Goal: Find specific page/section: Find specific page/section

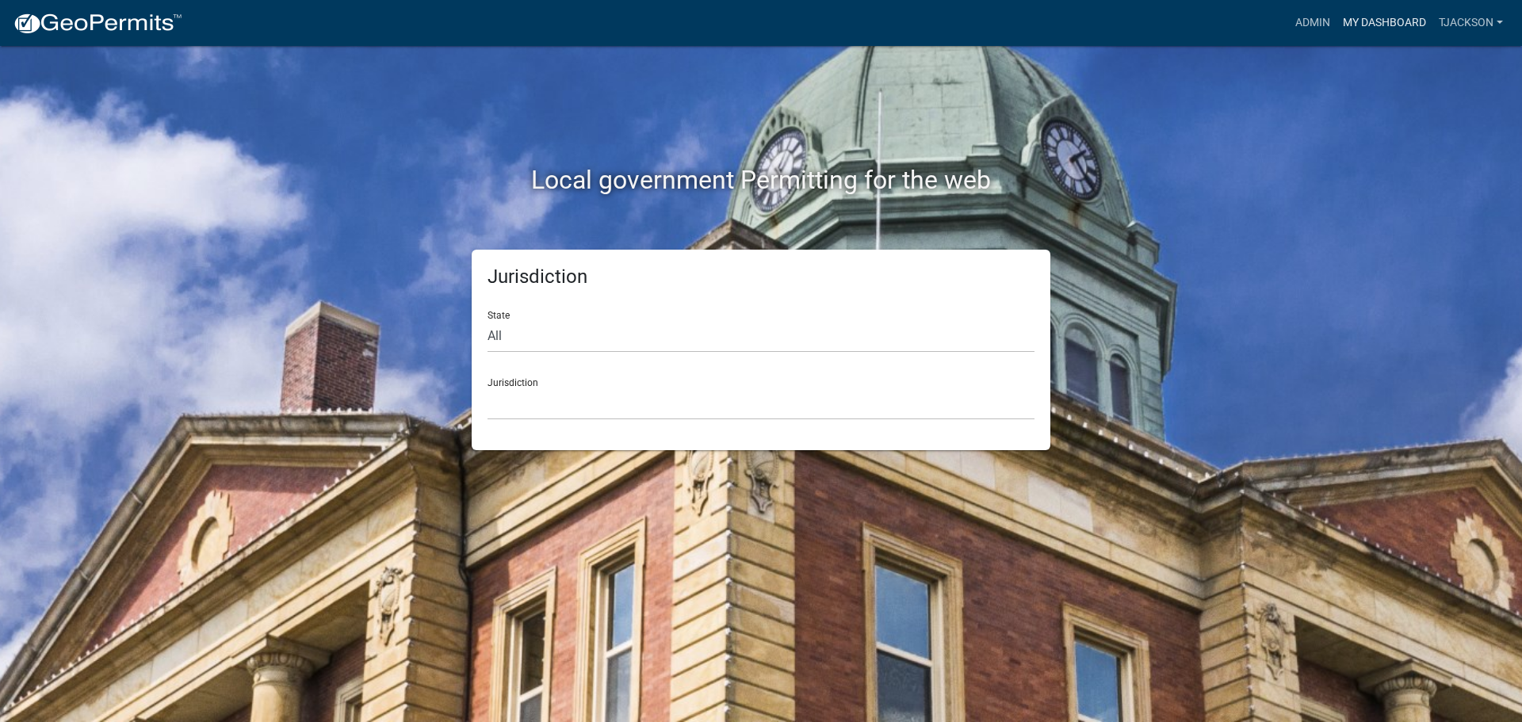
click at [1372, 16] on link "My Dashboard" at bounding box center [1385, 23] width 96 height 30
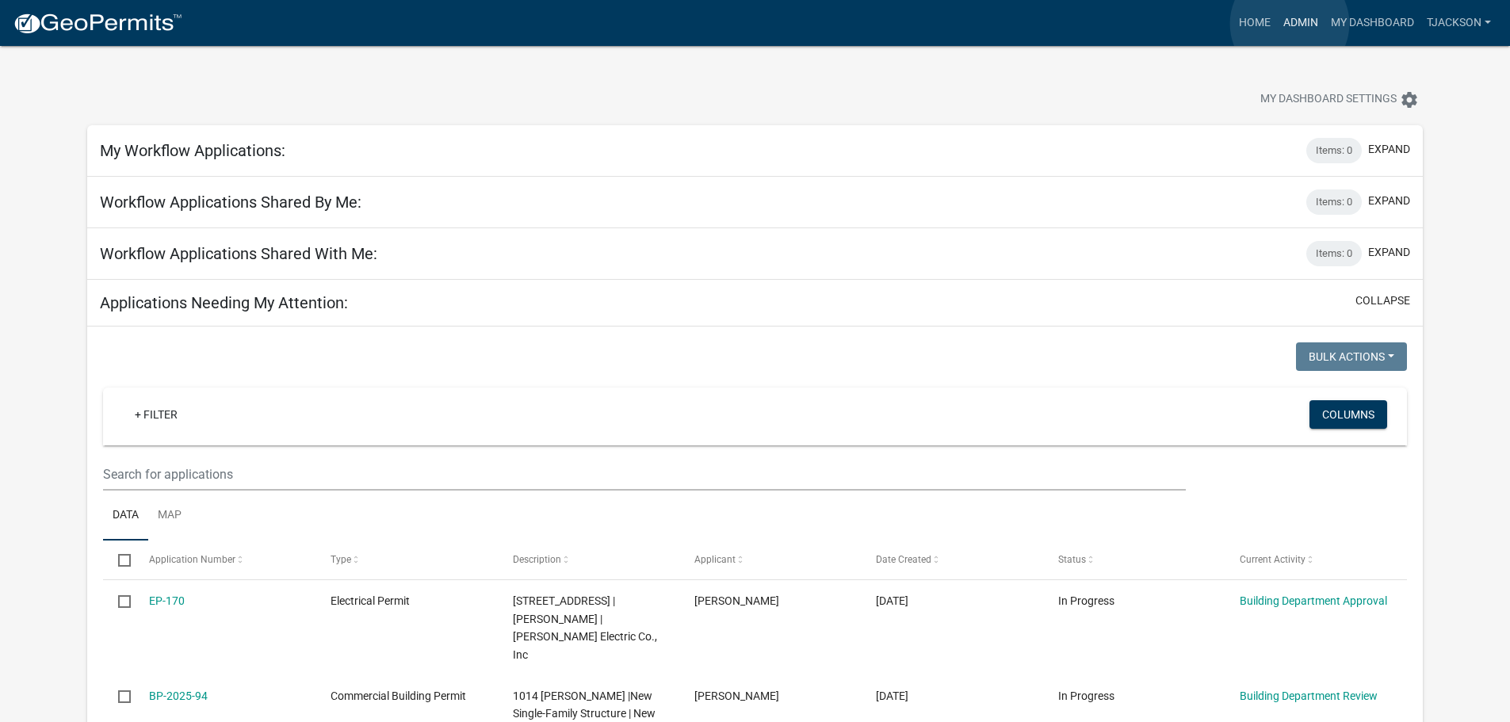
click at [1290, 24] on link "Admin" at bounding box center [1301, 23] width 48 height 30
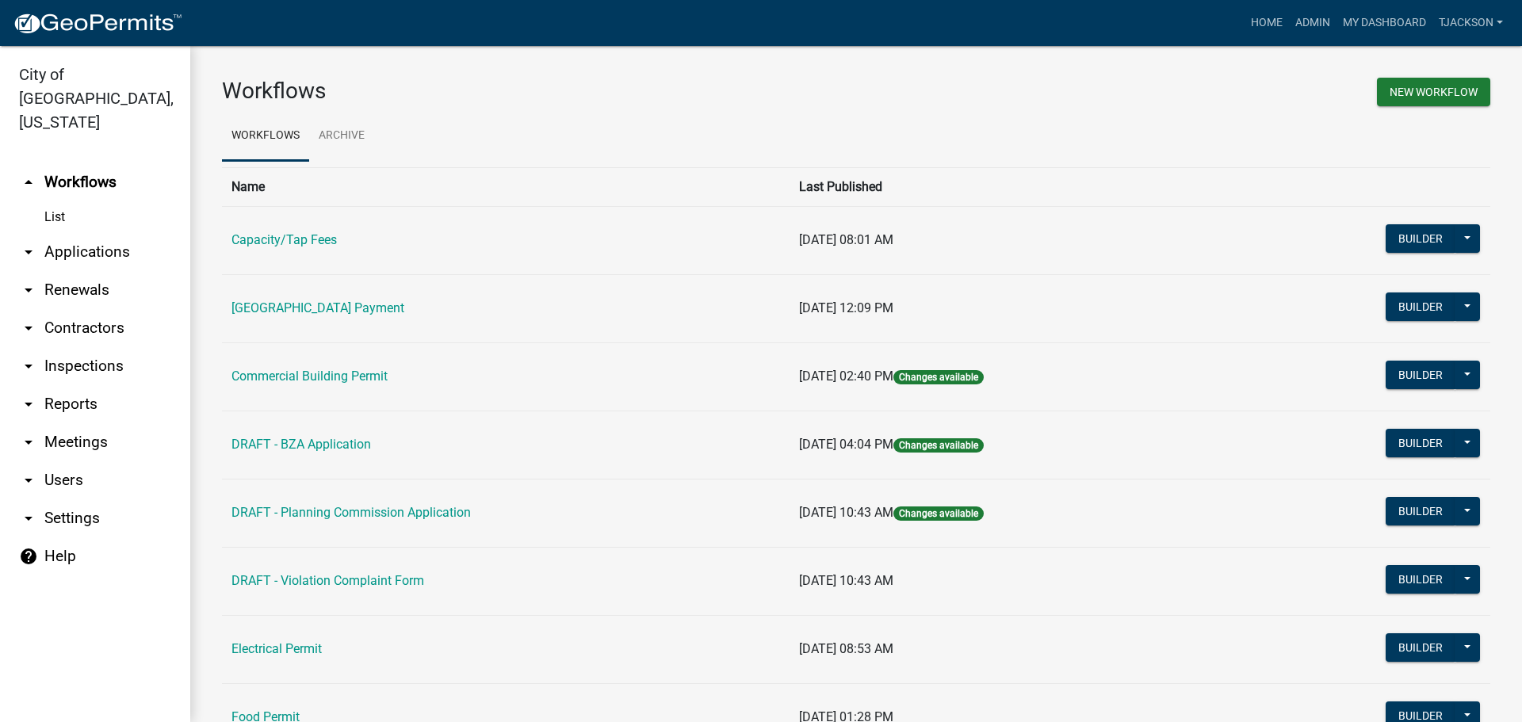
click at [101, 233] on link "arrow_drop_down Applications" at bounding box center [95, 252] width 190 height 38
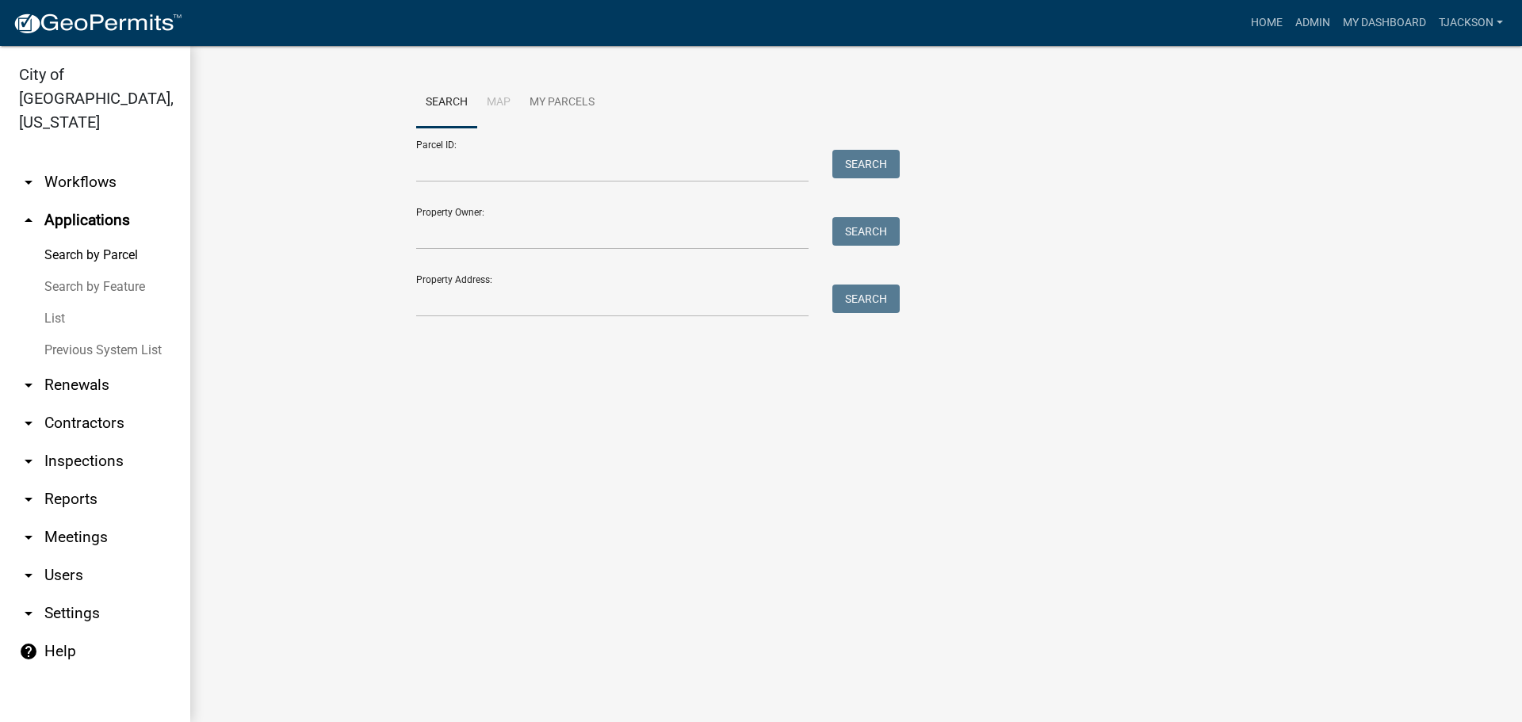
click at [57, 303] on link "List" at bounding box center [95, 319] width 190 height 32
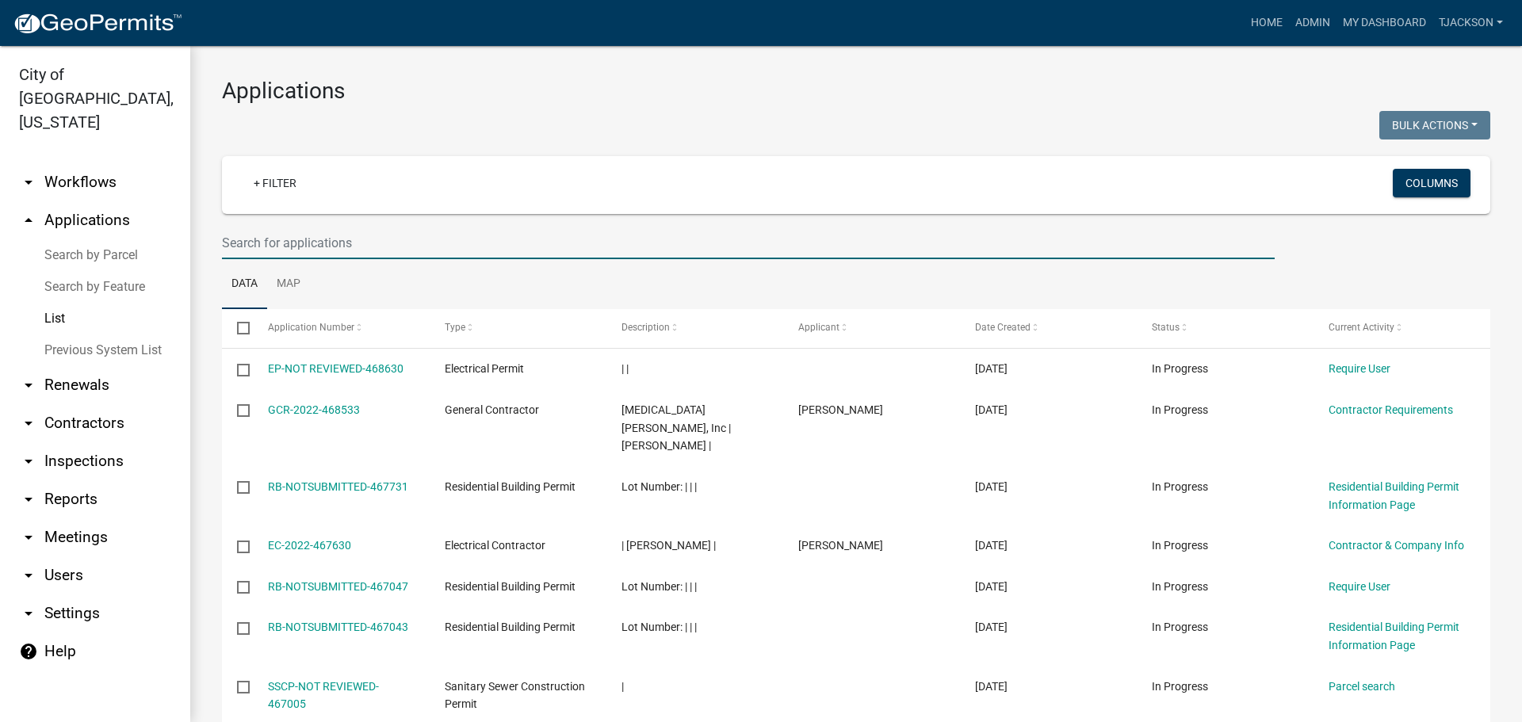
click at [295, 253] on input "text" at bounding box center [748, 243] width 1053 height 33
type input "Hampton Court"
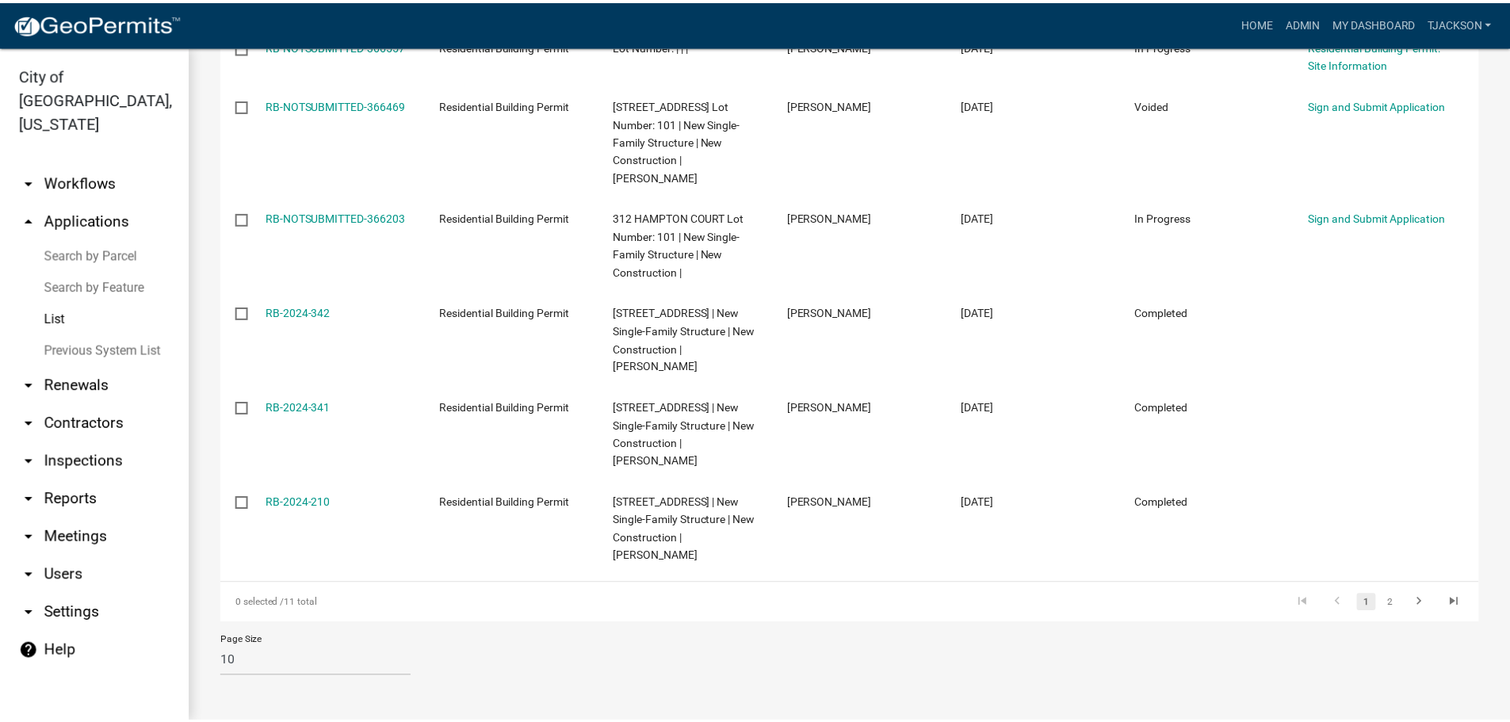
scroll to position [811, 0]
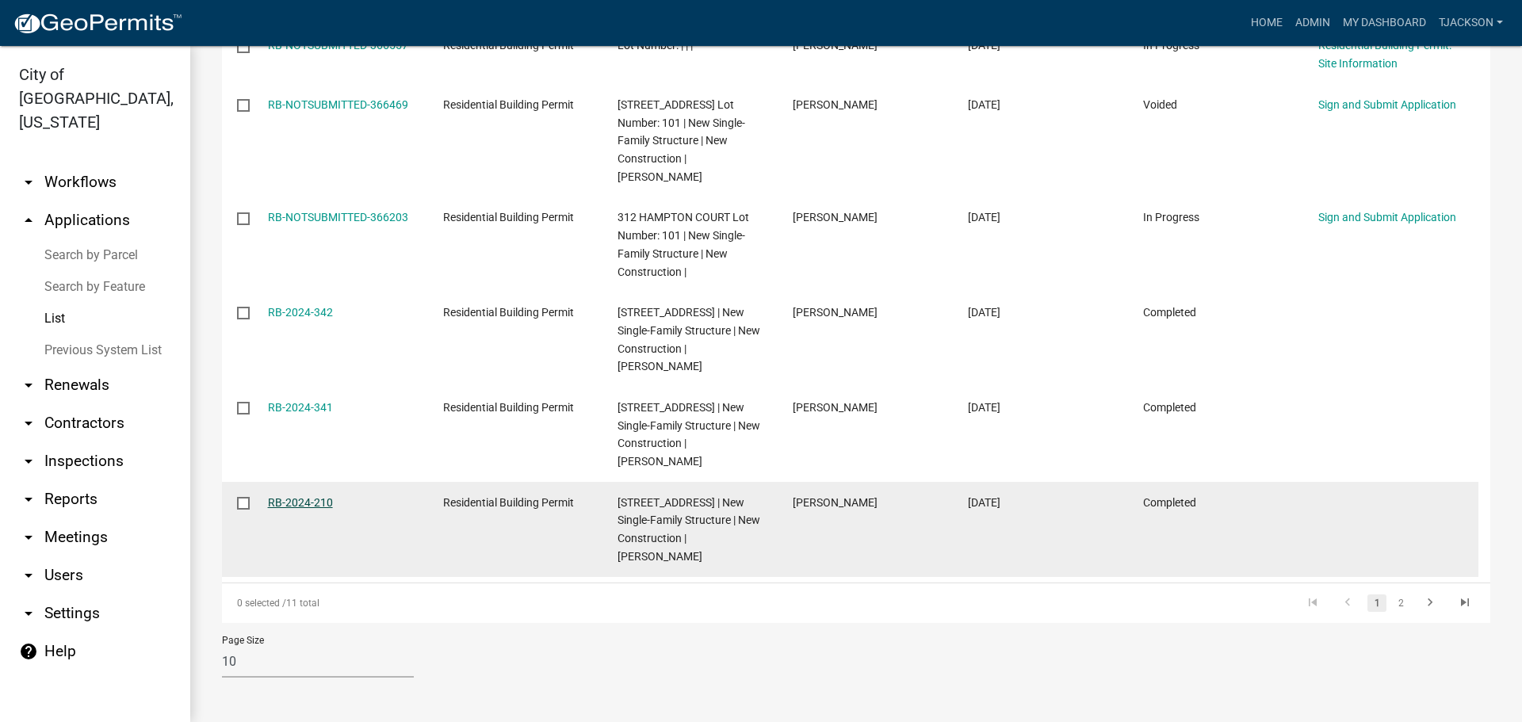
click at [295, 496] on link "RB-2024-210" at bounding box center [300, 502] width 65 height 13
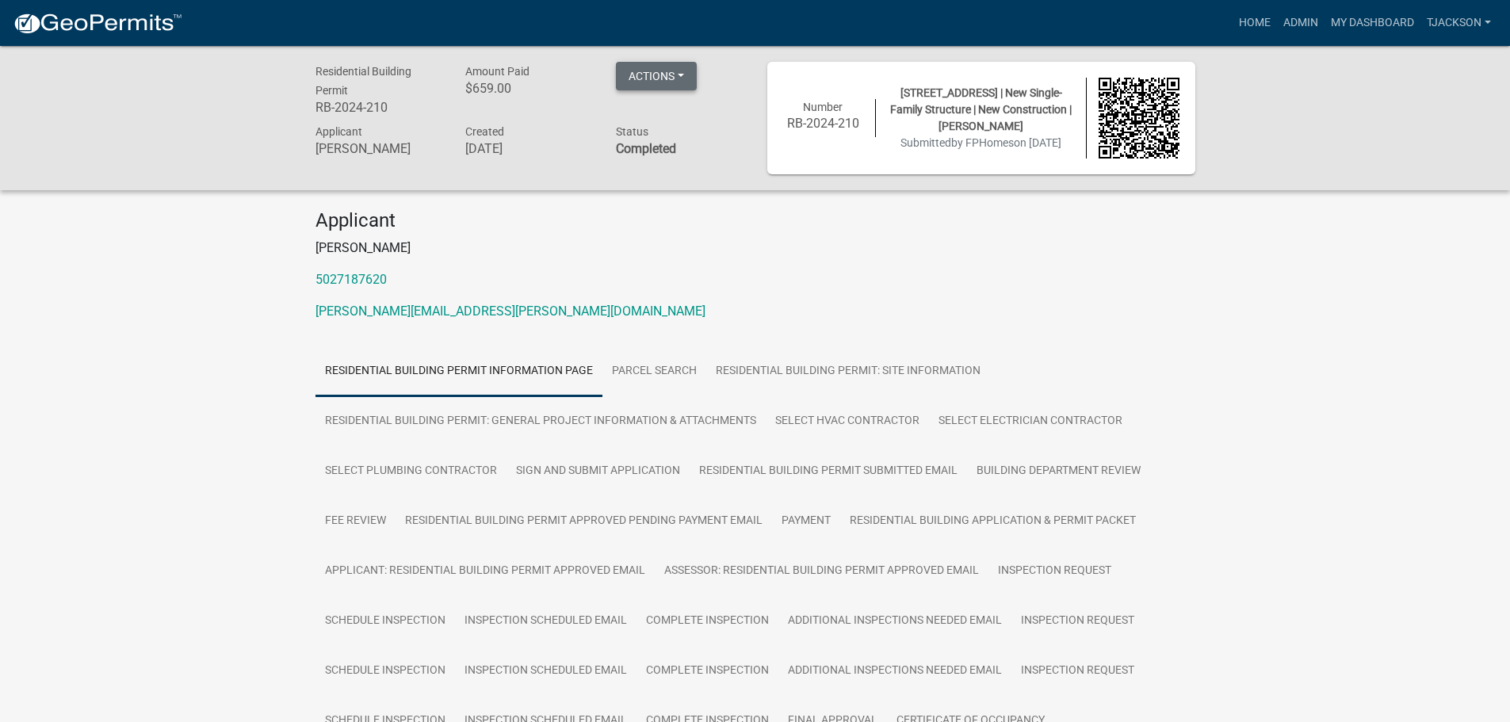
click at [682, 75] on button "Actions" at bounding box center [656, 76] width 81 height 29
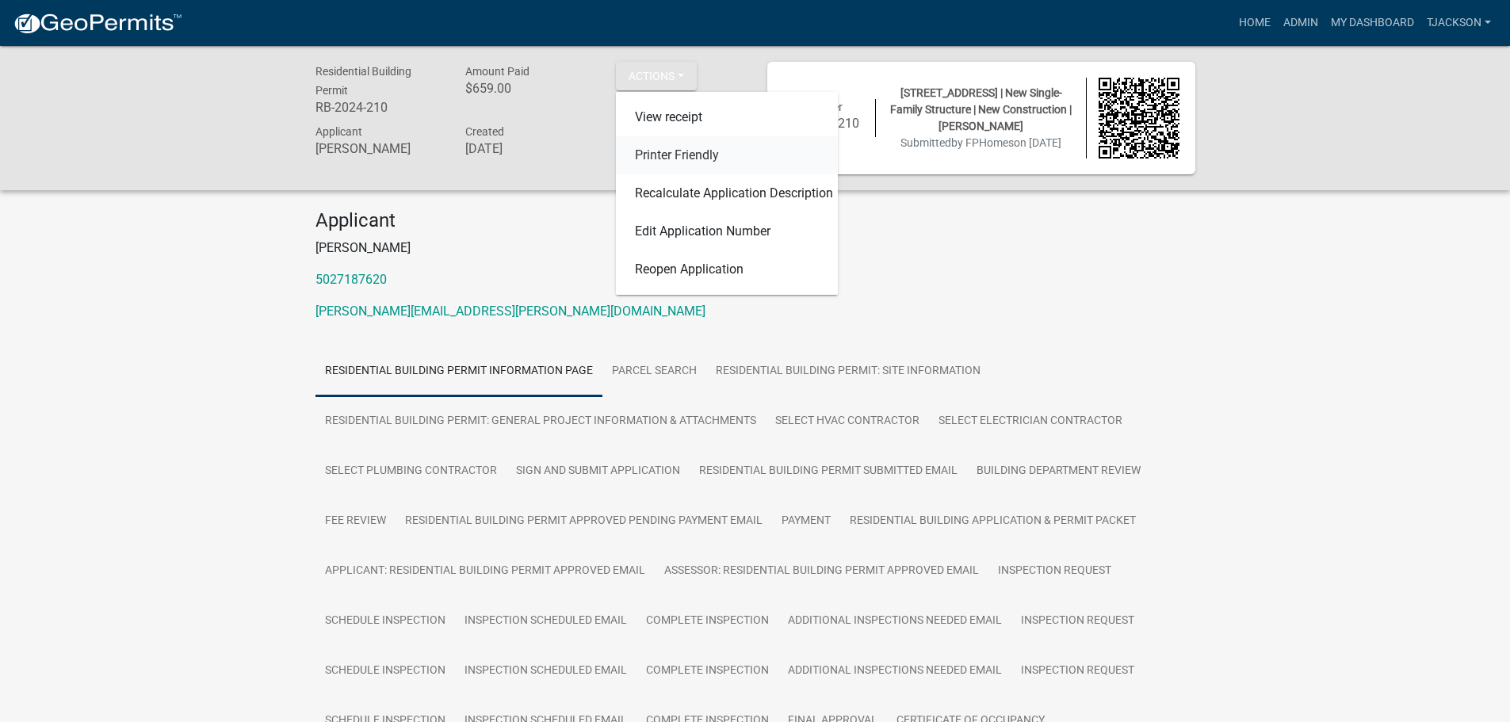
click at [658, 155] on link "Printer Friendly" at bounding box center [727, 155] width 222 height 38
